Goal: Task Accomplishment & Management: Manage account settings

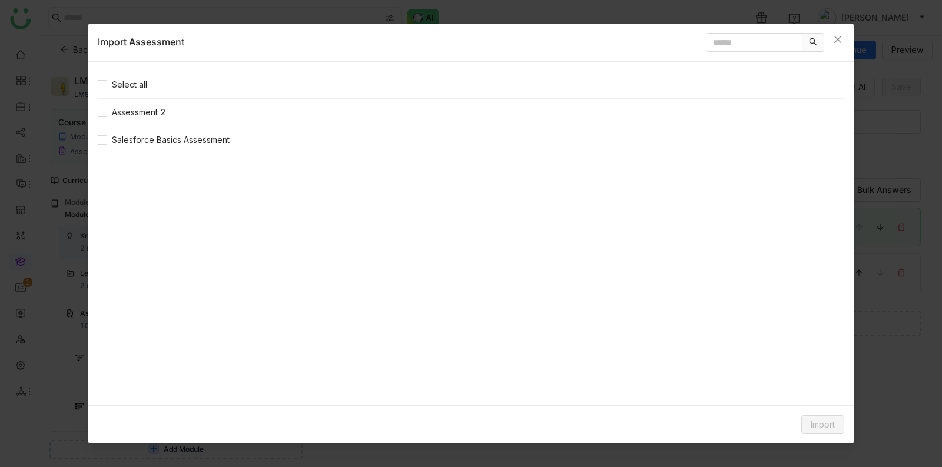
scroll to position [248, 0]
click at [838, 37] on icon "Close" at bounding box center [837, 39] width 9 height 9
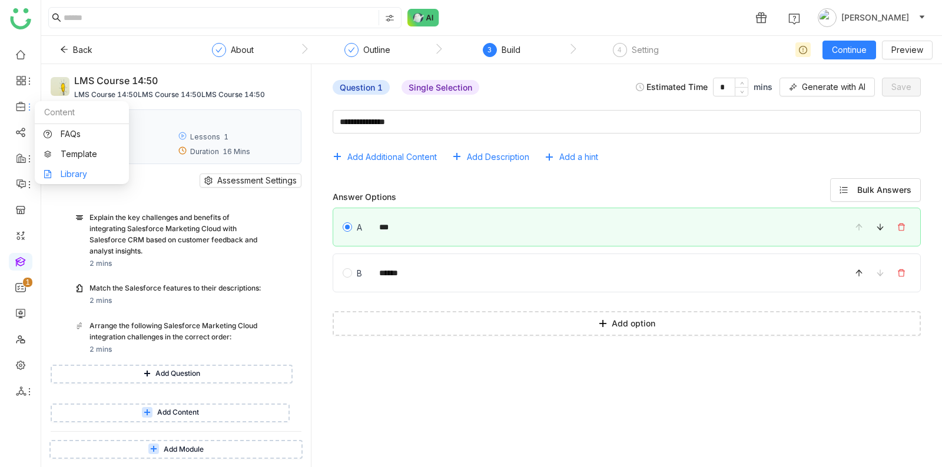
click at [79, 175] on link "Library" at bounding box center [82, 174] width 77 height 8
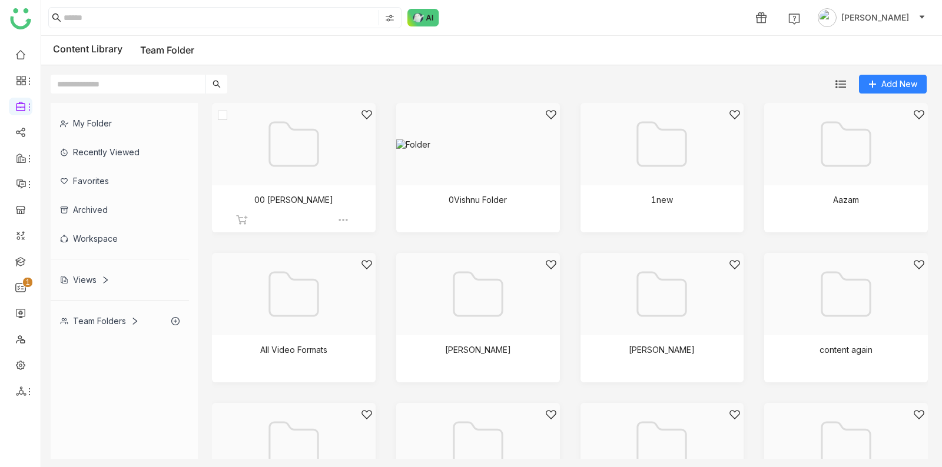
click at [336, 220] on div at bounding box center [294, 220] width 116 height 12
click at [346, 217] on img at bounding box center [343, 220] width 12 height 12
click at [384, 284] on li "Edit" at bounding box center [395, 286] width 99 height 19
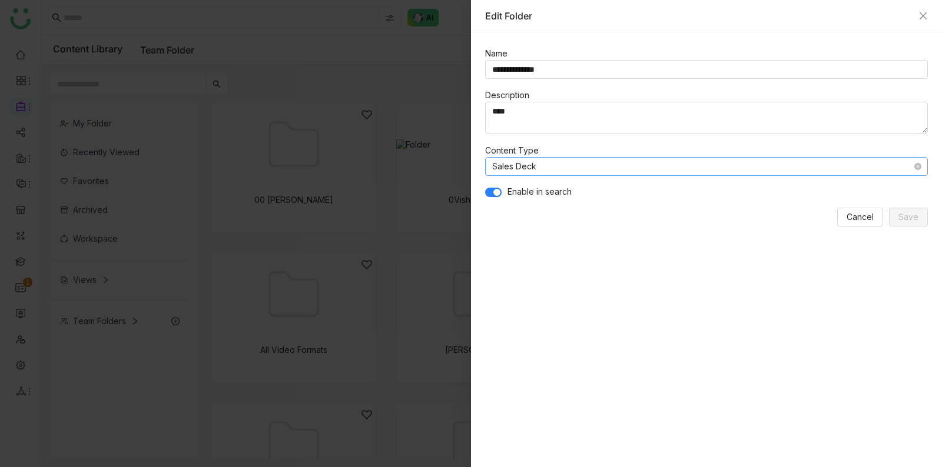
click at [578, 170] on nz-select-item "Sales Deck" at bounding box center [706, 167] width 429 height 18
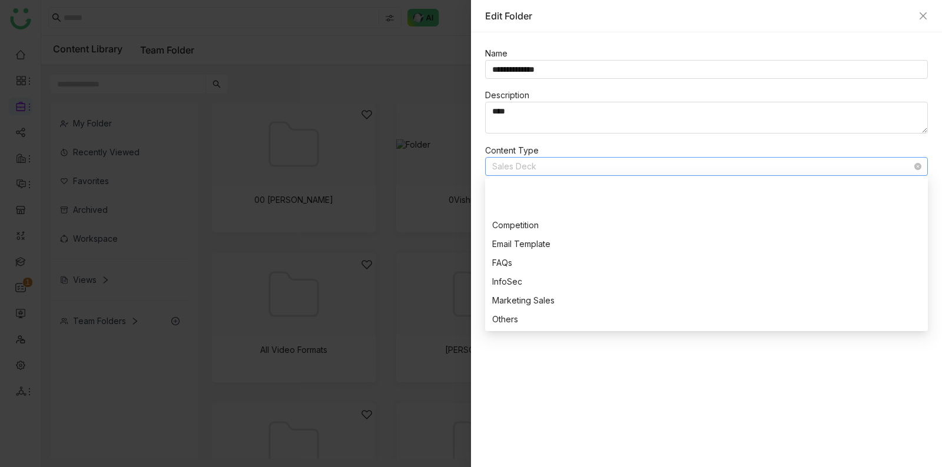
scroll to position [207, 0]
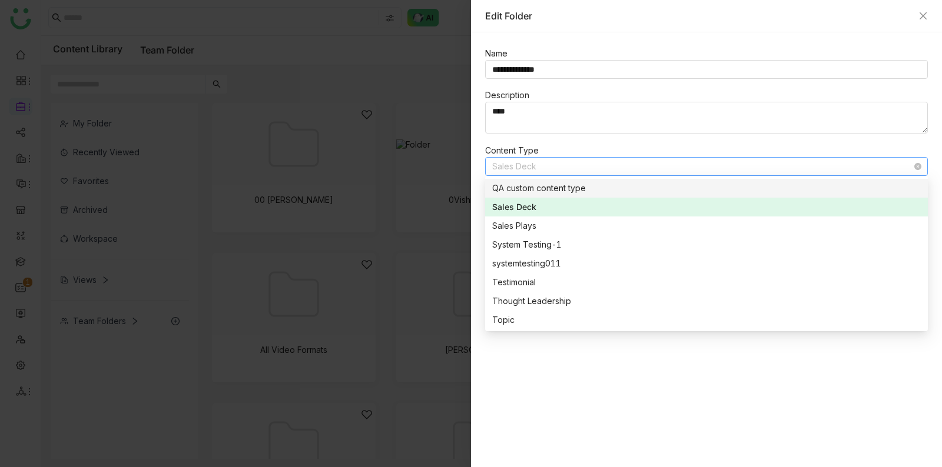
click at [584, 158] on nz-select-item "Sales Deck" at bounding box center [706, 167] width 429 height 18
click at [567, 135] on form "**********" at bounding box center [706, 137] width 443 height 180
